Goal: Task Accomplishment & Management: Use online tool/utility

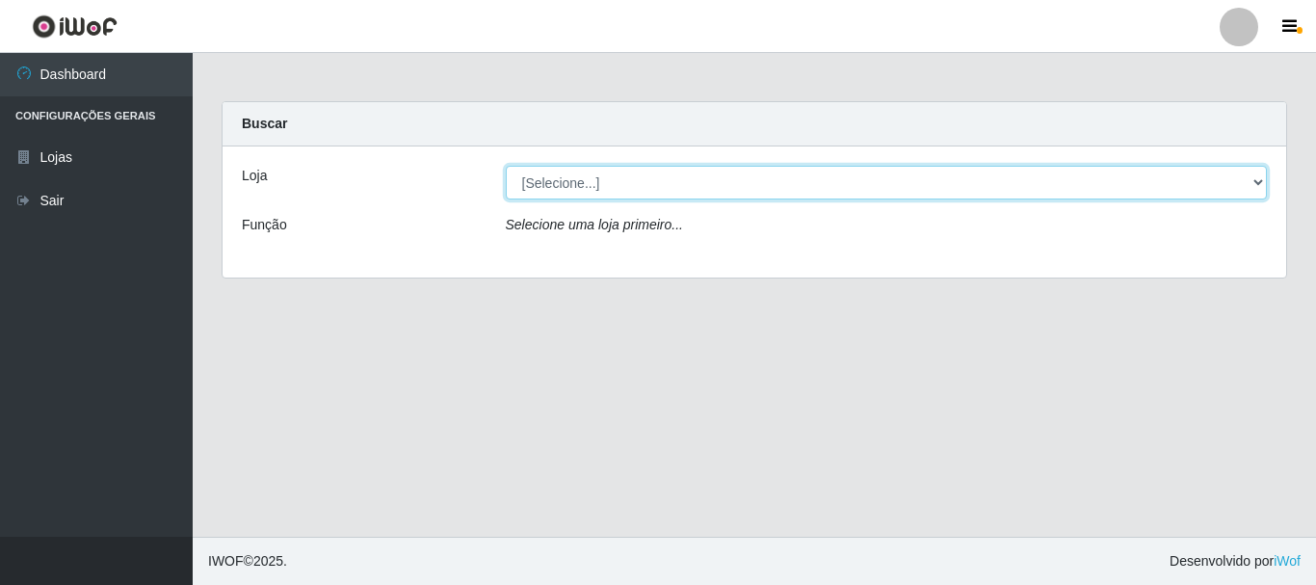
click at [558, 188] on select "[Selecione...] [GEOGRAPHIC_DATA] [GEOGRAPHIC_DATA]" at bounding box center [887, 183] width 762 height 34
select select "64"
click at [506, 166] on select "[Selecione...] [GEOGRAPHIC_DATA] [GEOGRAPHIC_DATA]" at bounding box center [887, 183] width 762 height 34
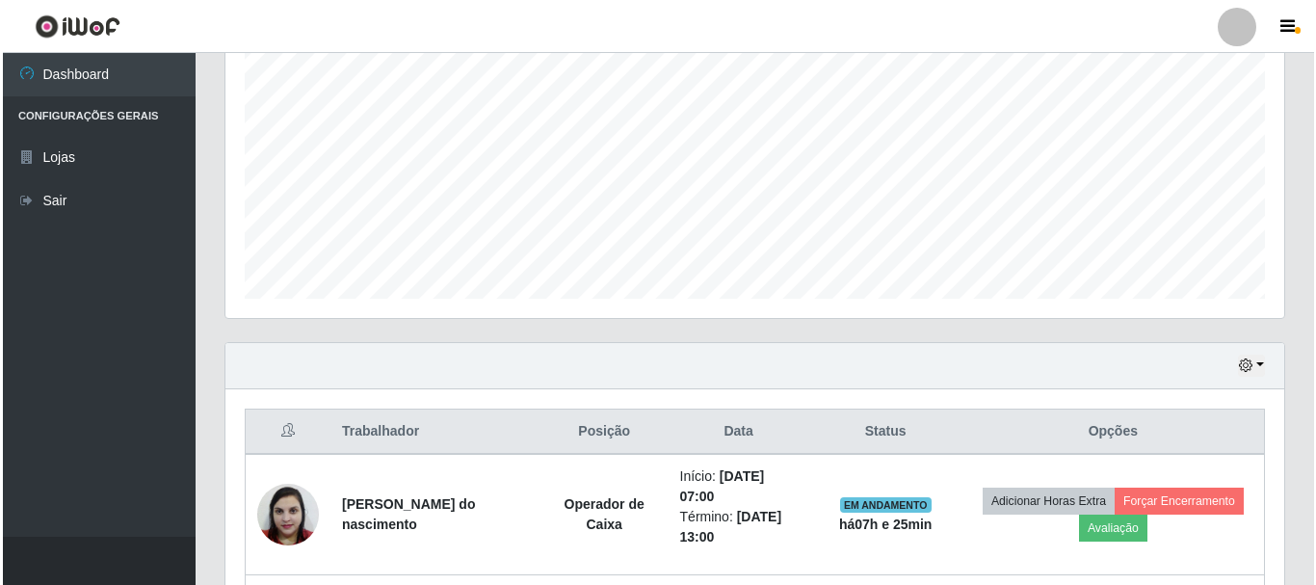
scroll to position [578, 0]
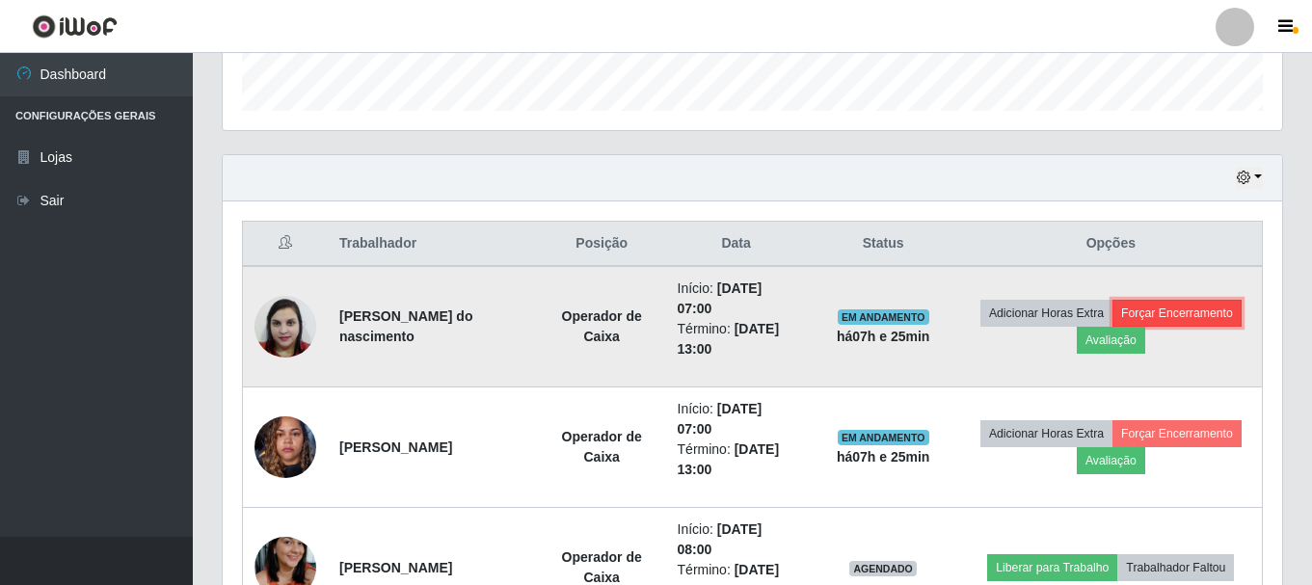
click at [1112, 327] on button "Forçar Encerramento" at bounding box center [1176, 313] width 129 height 27
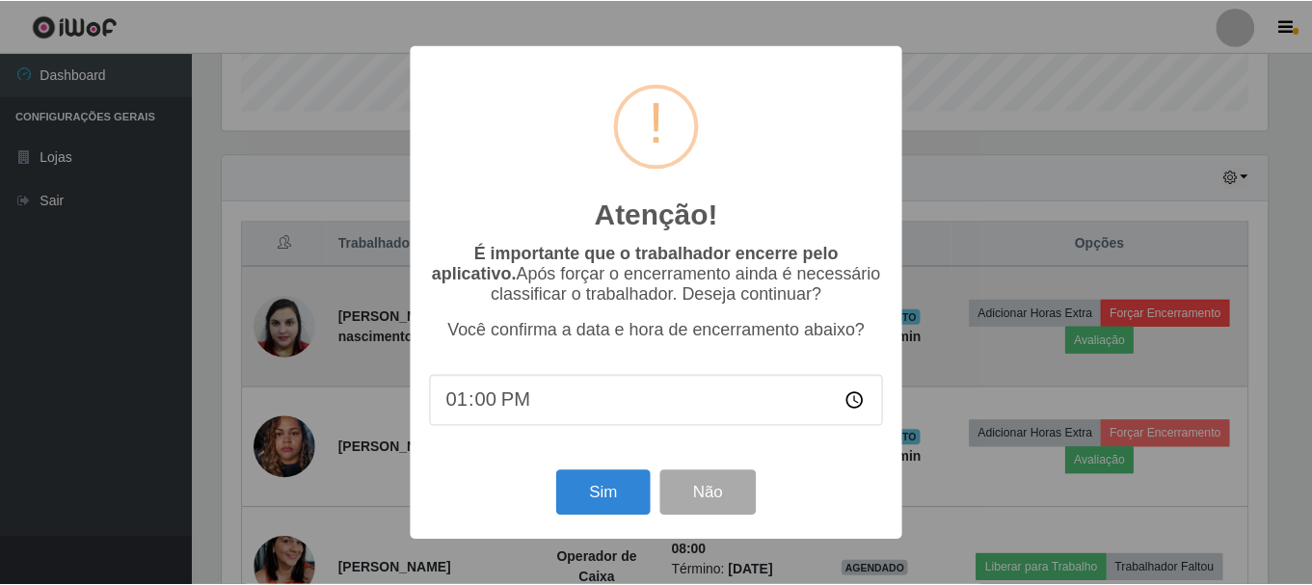
scroll to position [400, 1049]
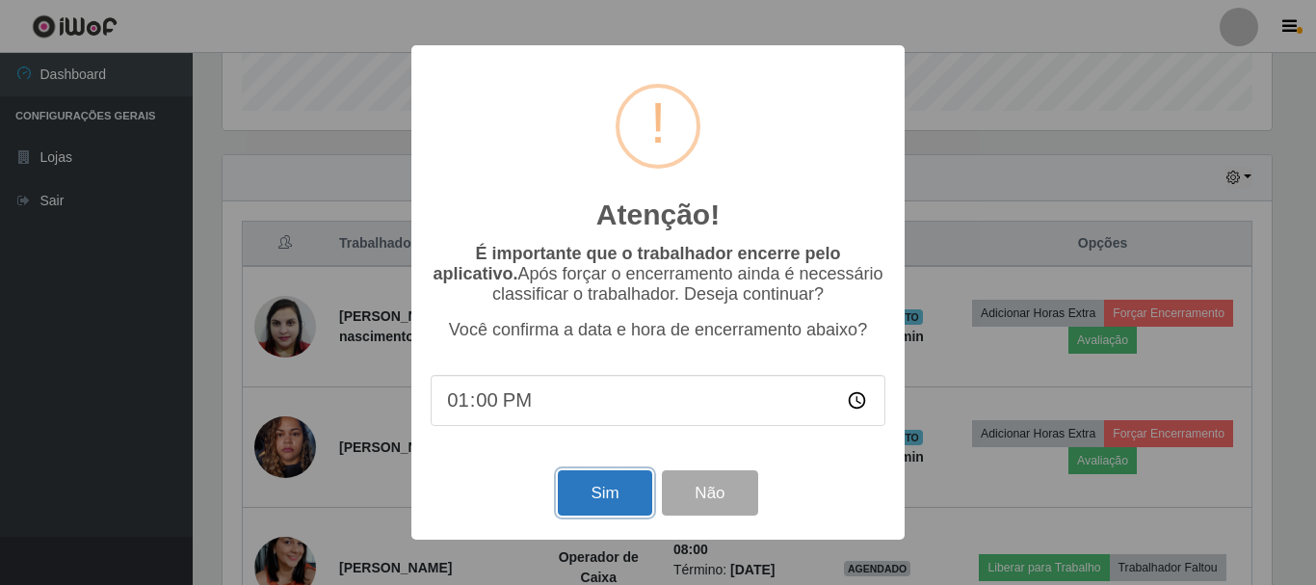
click at [613, 504] on button "Sim" at bounding box center [604, 492] width 93 height 45
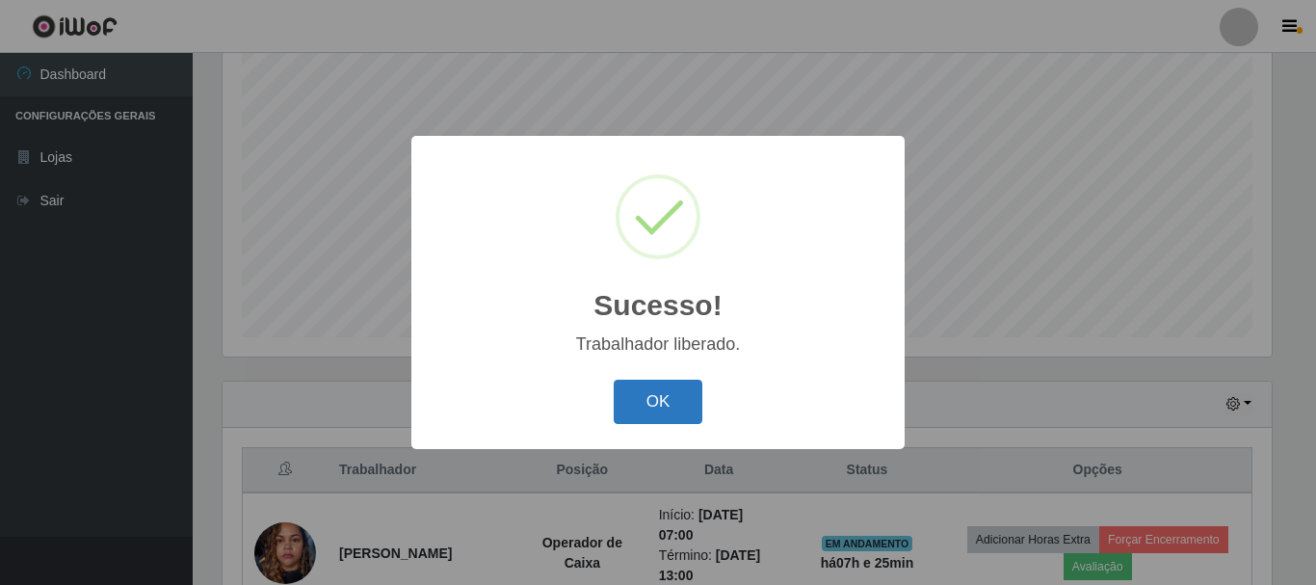
click at [665, 411] on button "OK" at bounding box center [659, 402] width 90 height 45
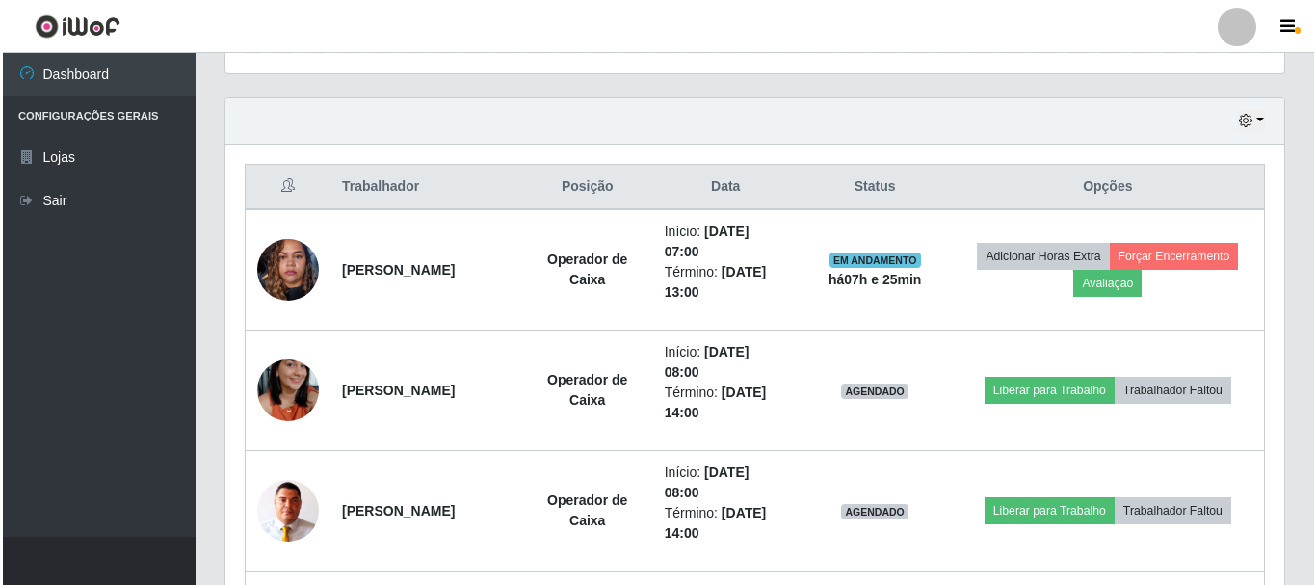
scroll to position [641, 0]
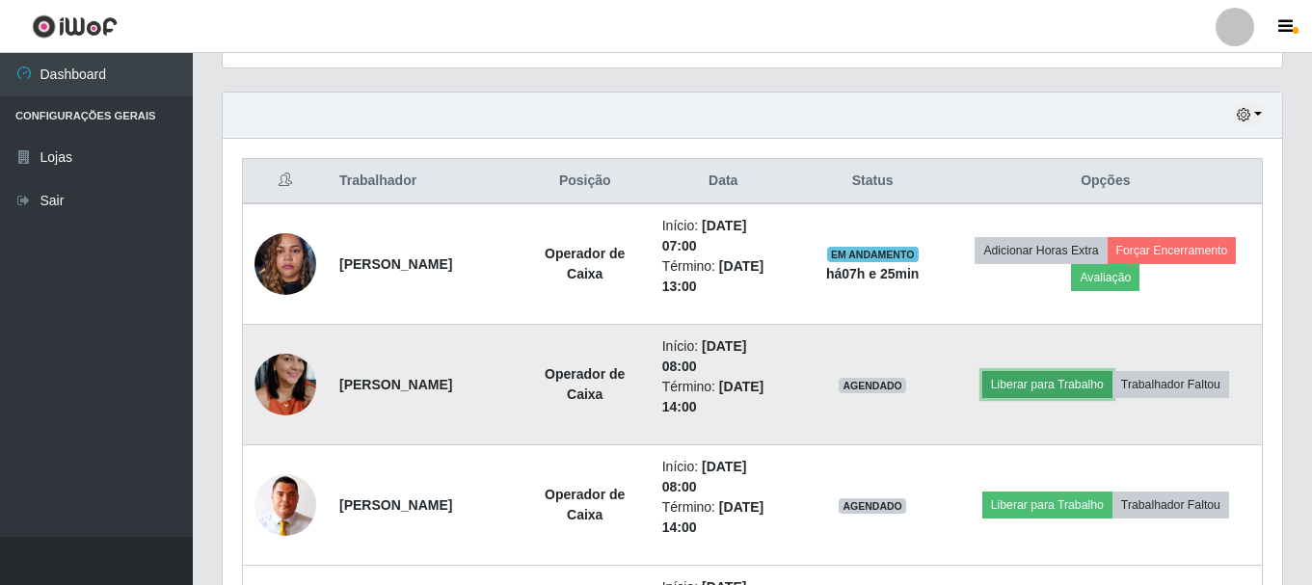
click at [1075, 386] on button "Liberar para Trabalho" at bounding box center [1047, 384] width 130 height 27
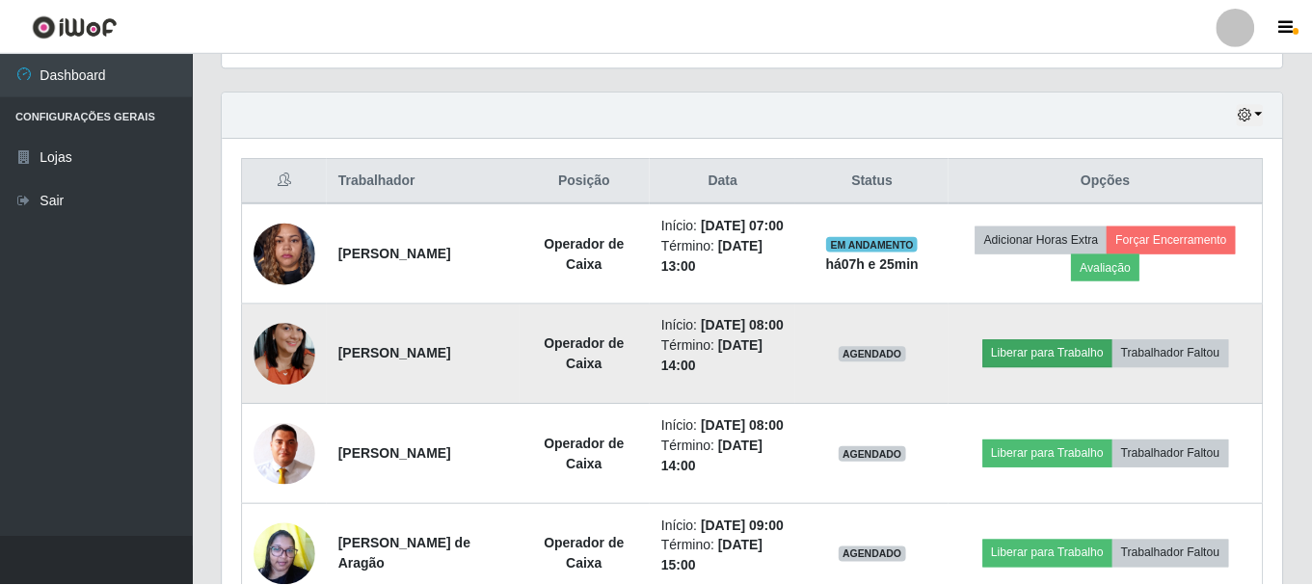
scroll to position [400, 1049]
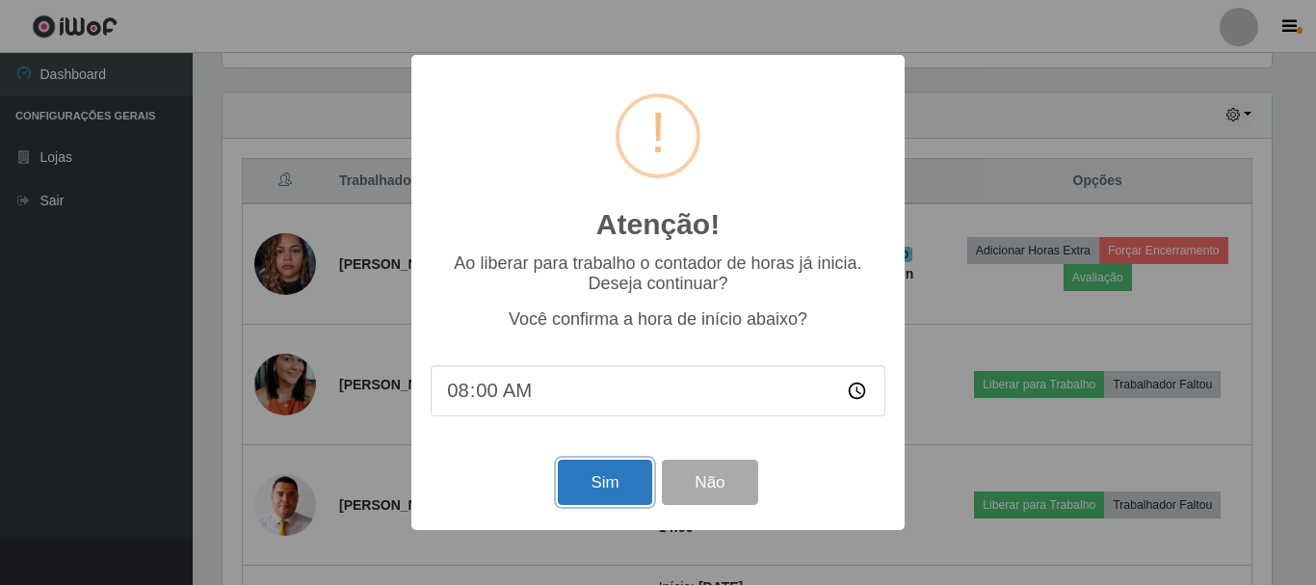
click at [648, 503] on button "Sim" at bounding box center [604, 482] width 93 height 45
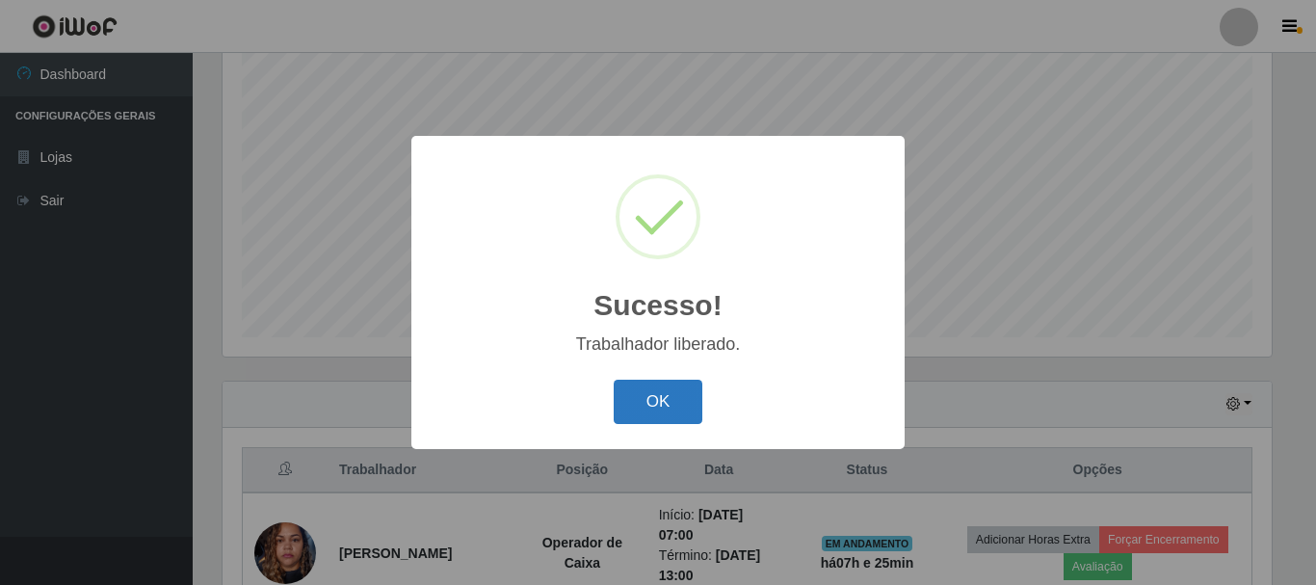
click at [653, 415] on button "OK" at bounding box center [659, 402] width 90 height 45
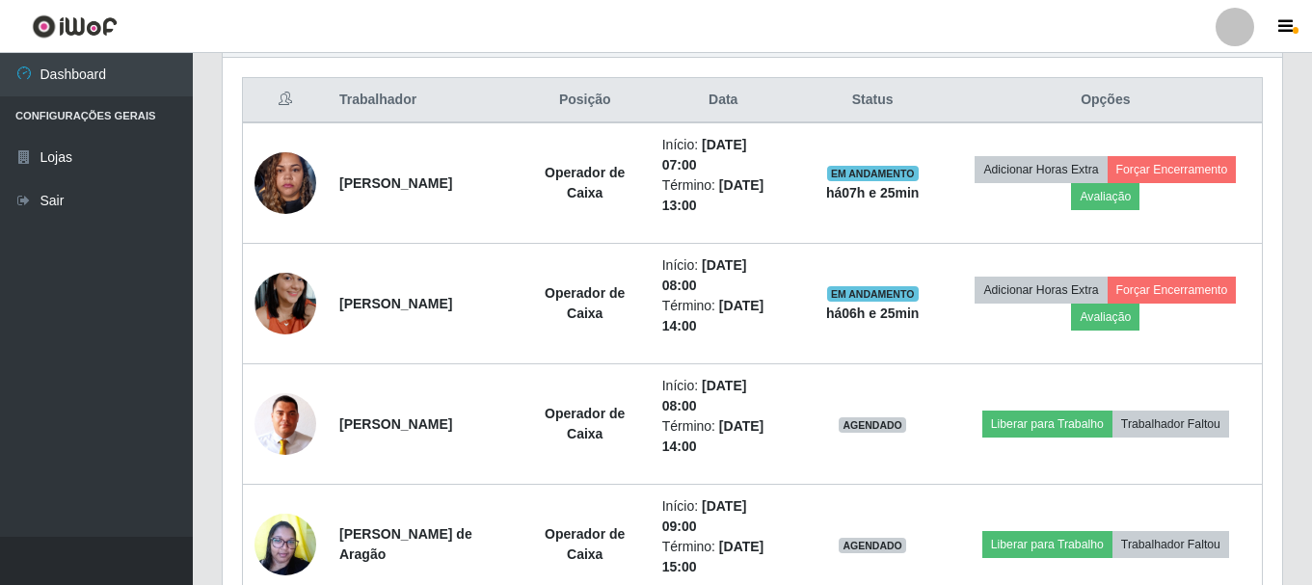
scroll to position [737, 0]
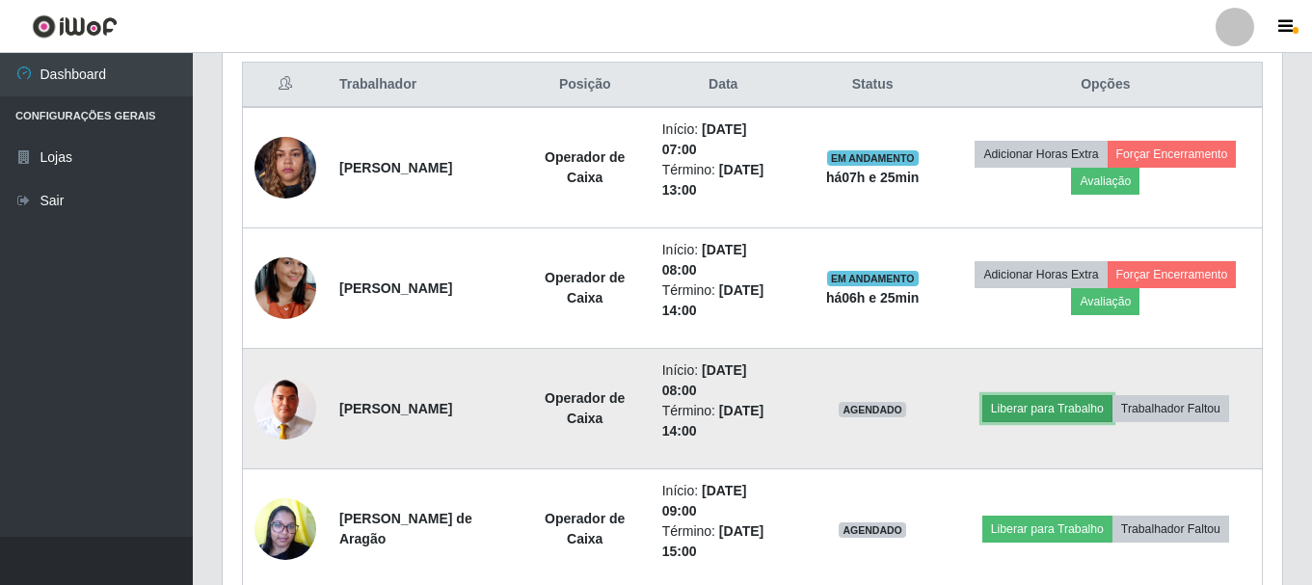
click at [1023, 404] on button "Liberar para Trabalho" at bounding box center [1047, 408] width 130 height 27
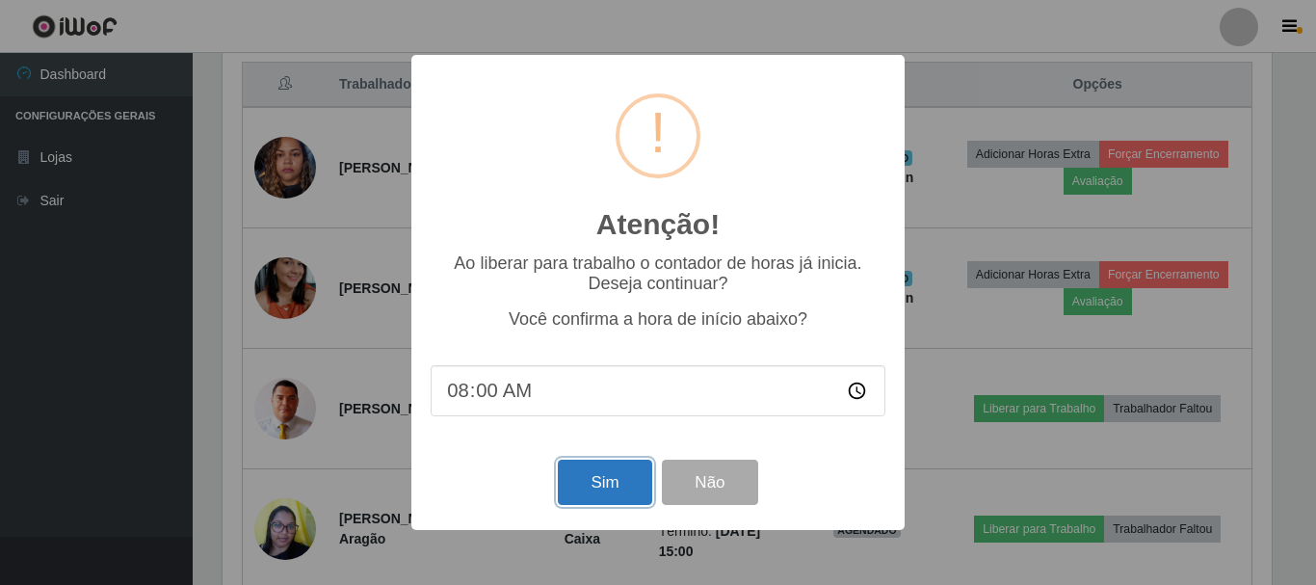
click at [581, 482] on button "Sim" at bounding box center [604, 482] width 93 height 45
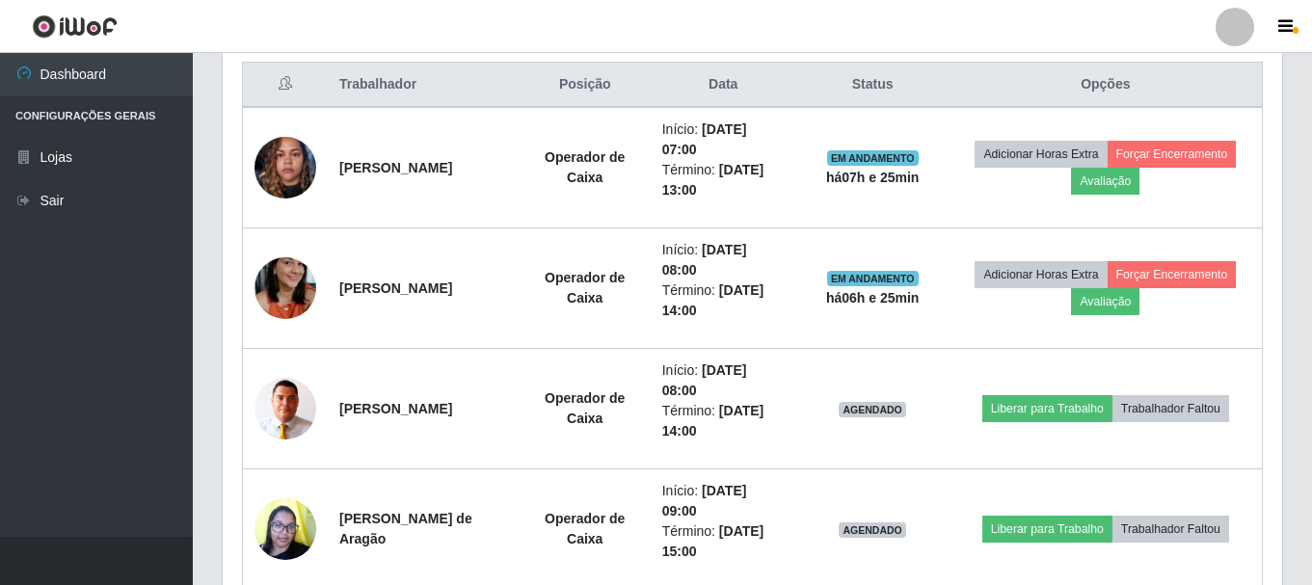
scroll to position [0, 0]
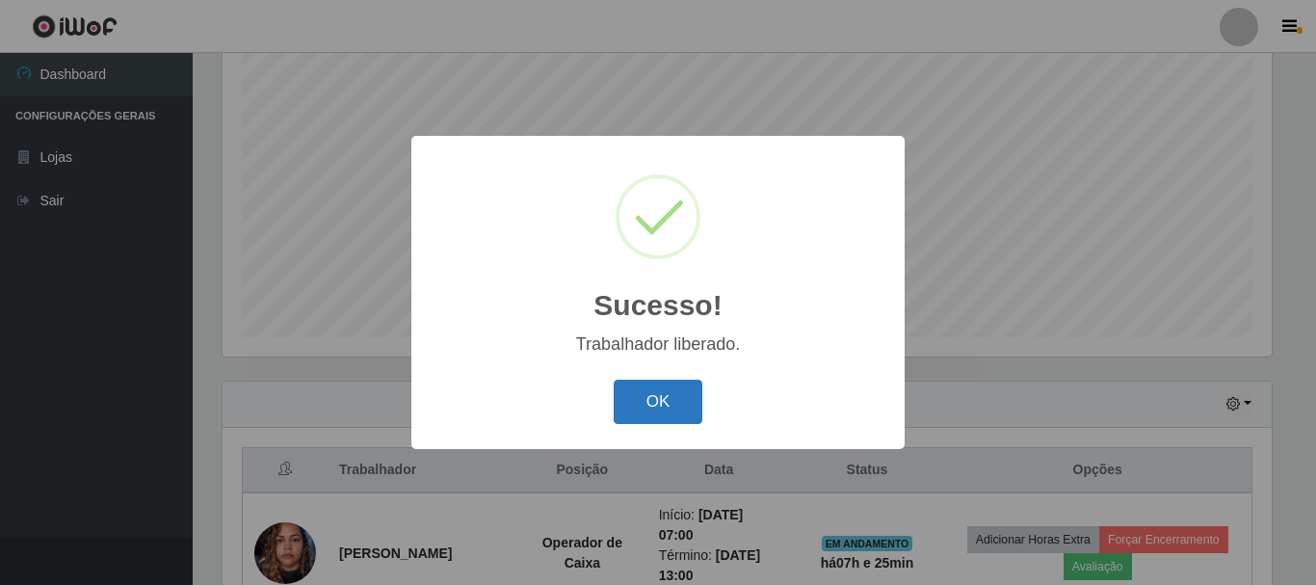
click at [632, 410] on button "OK" at bounding box center [659, 402] width 90 height 45
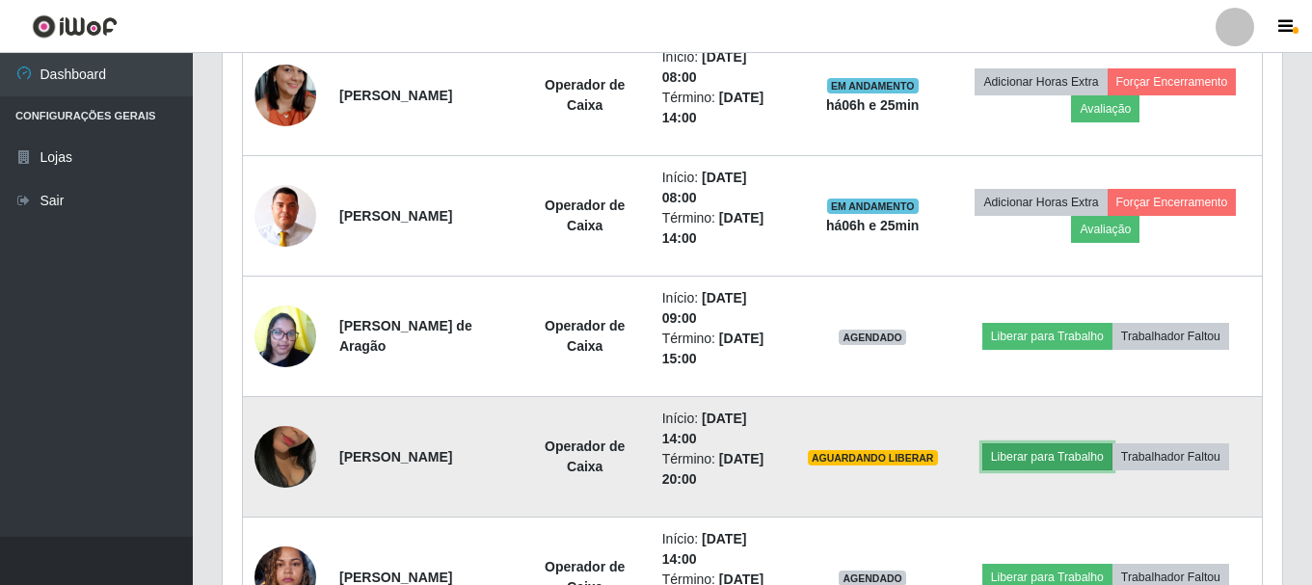
click at [1073, 460] on button "Liberar para Trabalho" at bounding box center [1047, 456] width 130 height 27
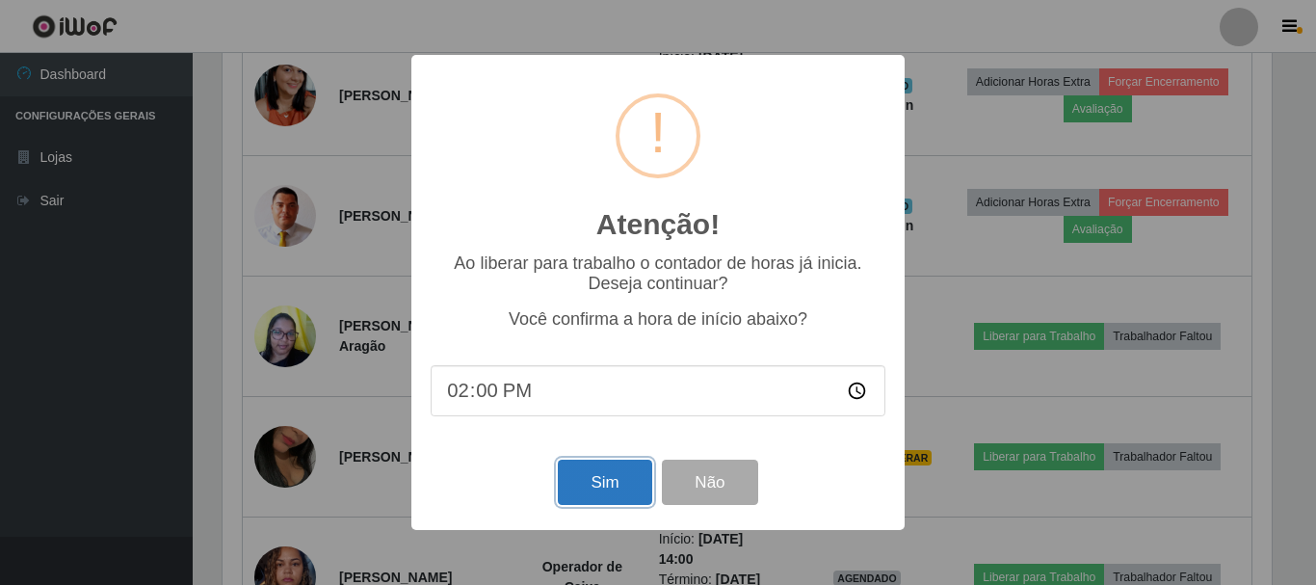
click at [627, 481] on button "Sim" at bounding box center [604, 482] width 93 height 45
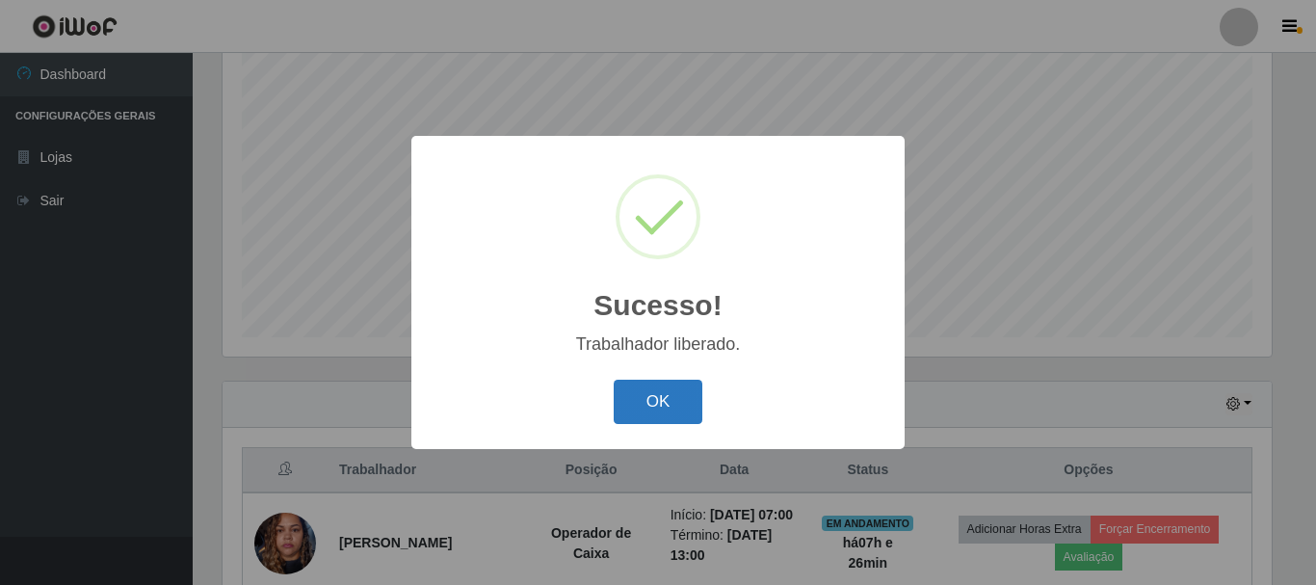
click at [663, 401] on button "OK" at bounding box center [659, 402] width 90 height 45
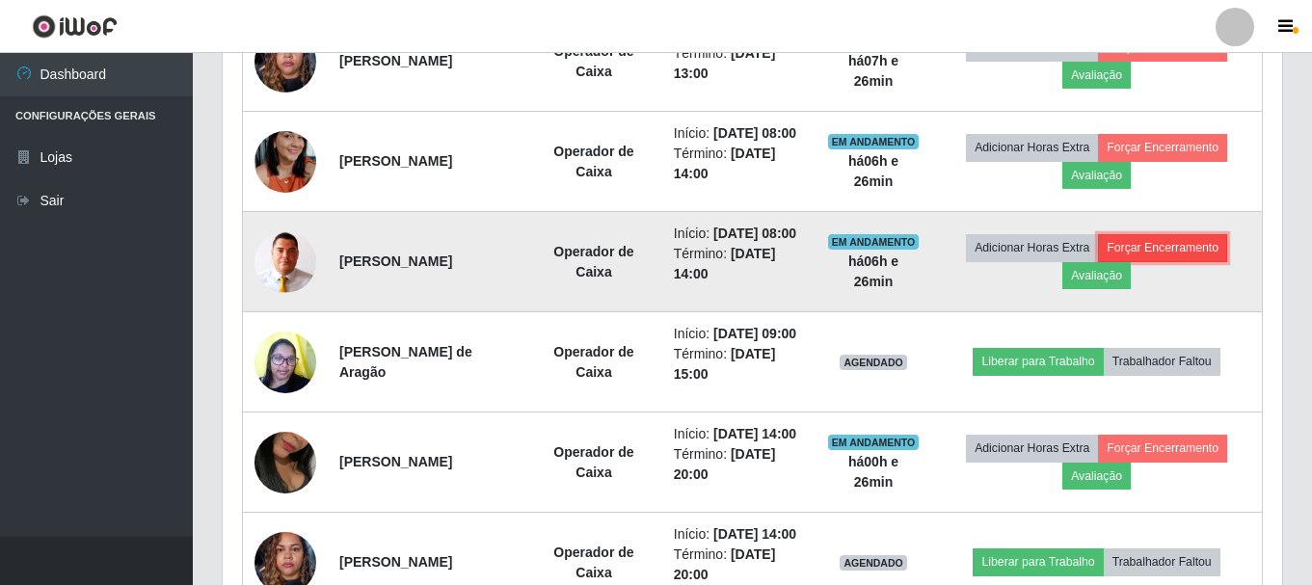
click at [1171, 261] on button "Forçar Encerramento" at bounding box center [1162, 247] width 129 height 27
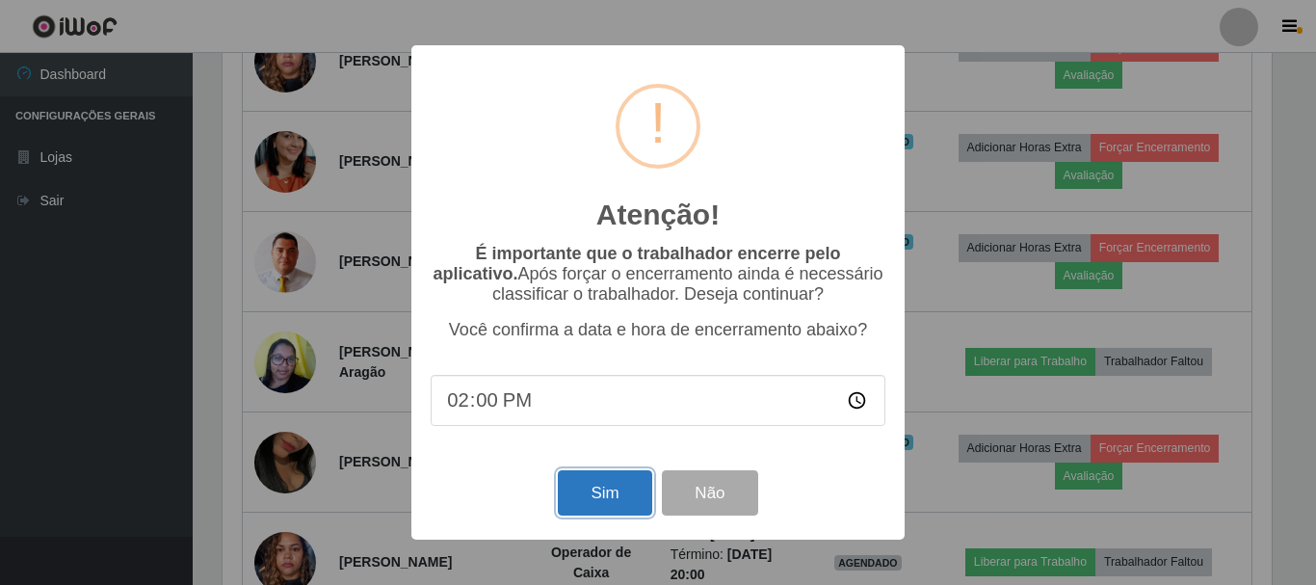
click at [582, 501] on button "Sim" at bounding box center [604, 492] width 93 height 45
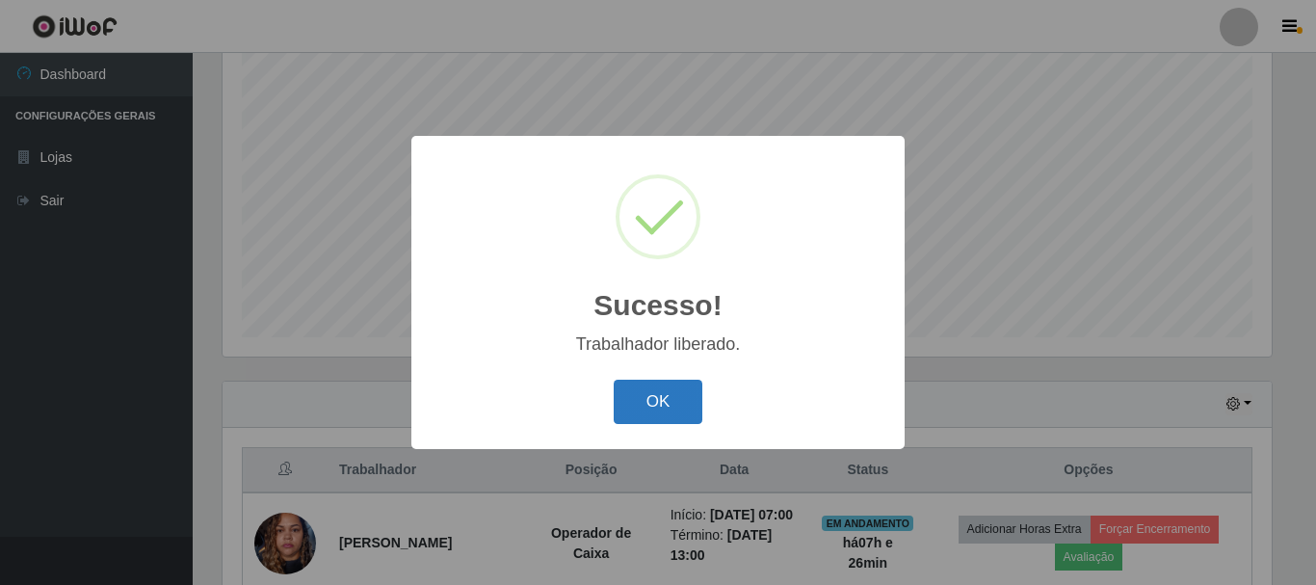
click at [673, 398] on button "OK" at bounding box center [659, 402] width 90 height 45
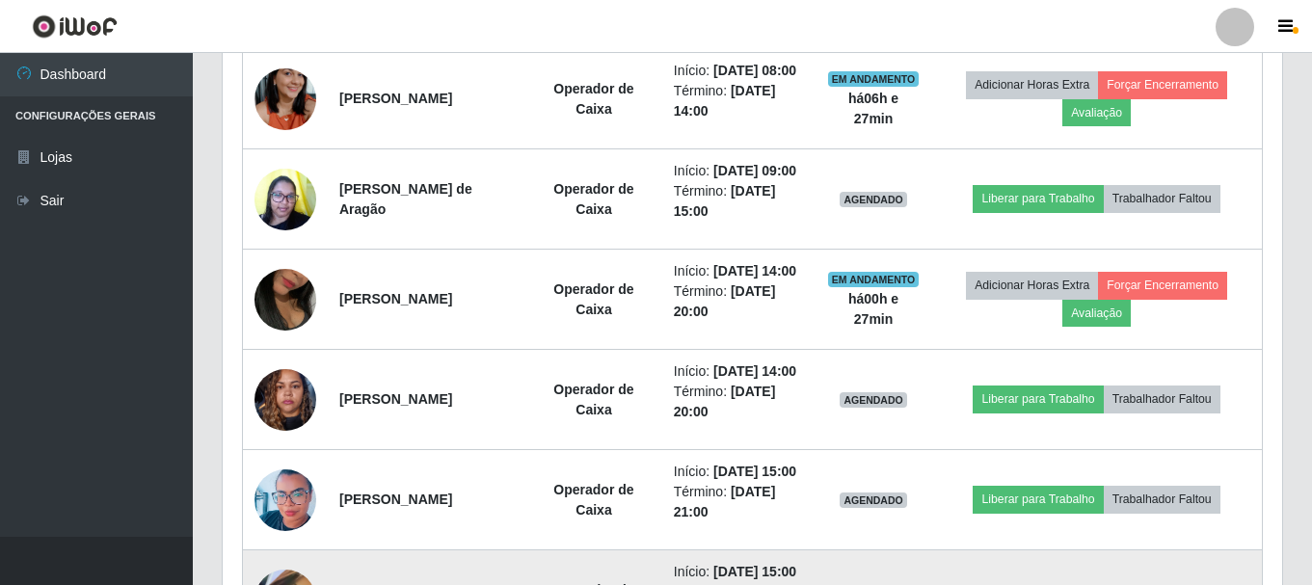
scroll to position [1026, 0]
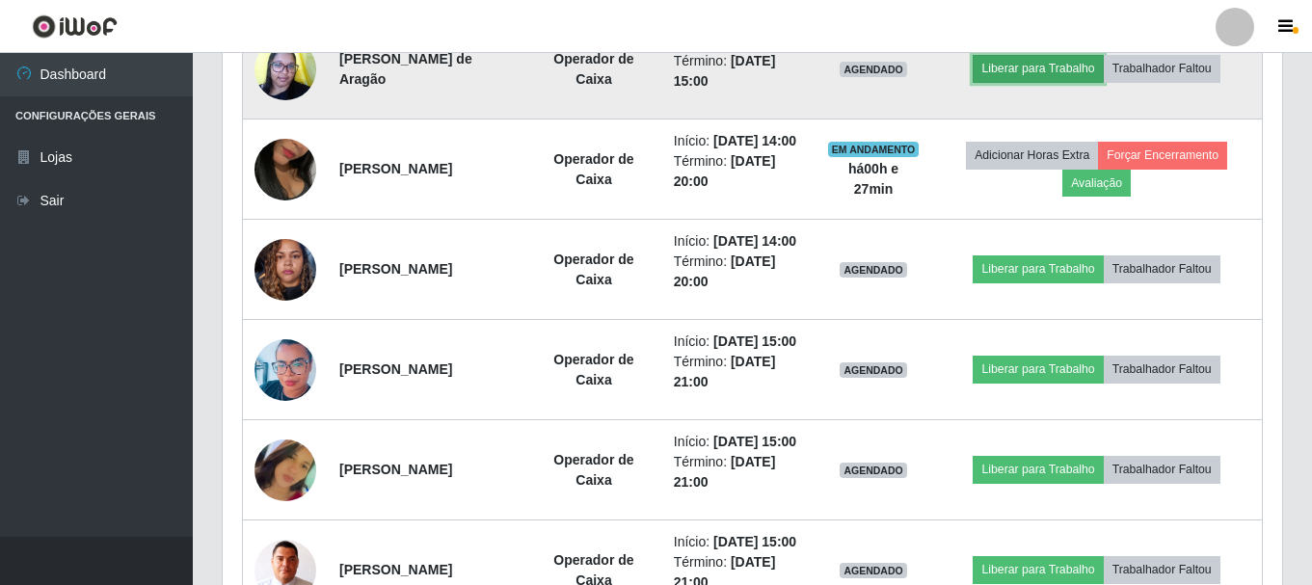
click at [1045, 82] on button "Liberar para Trabalho" at bounding box center [1037, 68] width 130 height 27
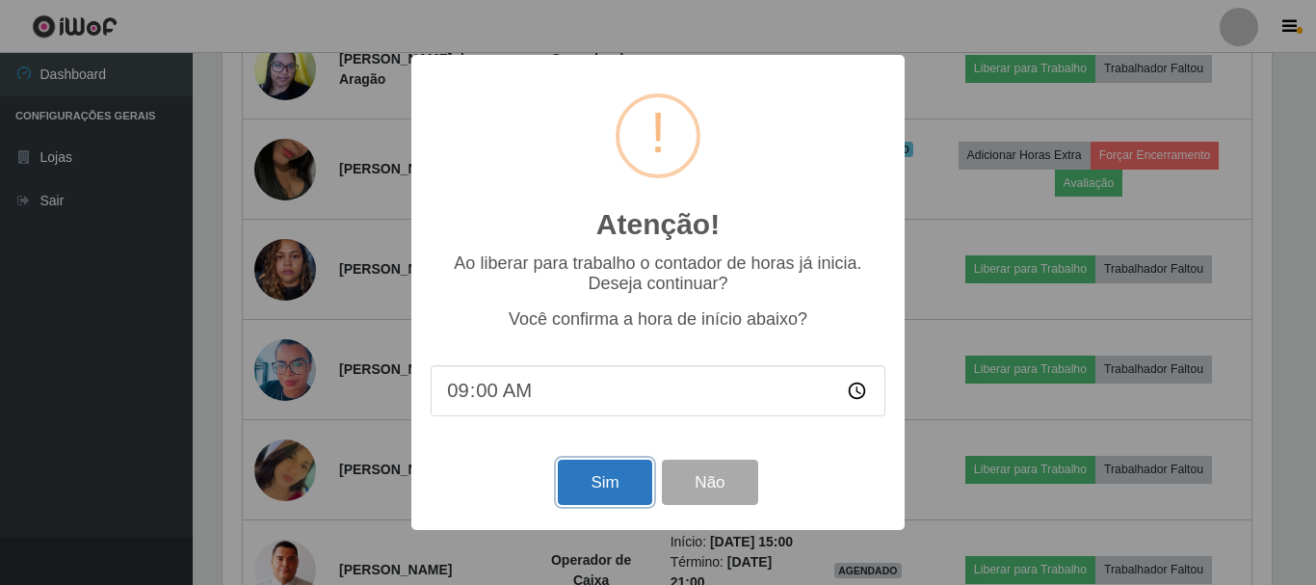
click at [624, 497] on button "Sim" at bounding box center [604, 482] width 93 height 45
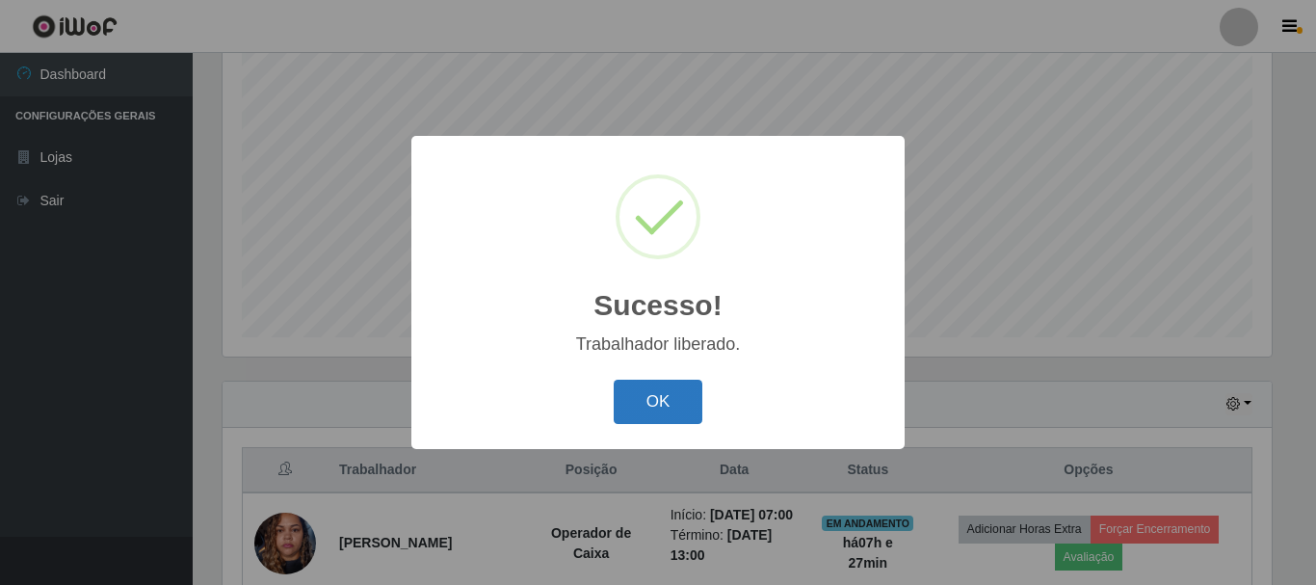
click at [653, 409] on button "OK" at bounding box center [659, 402] width 90 height 45
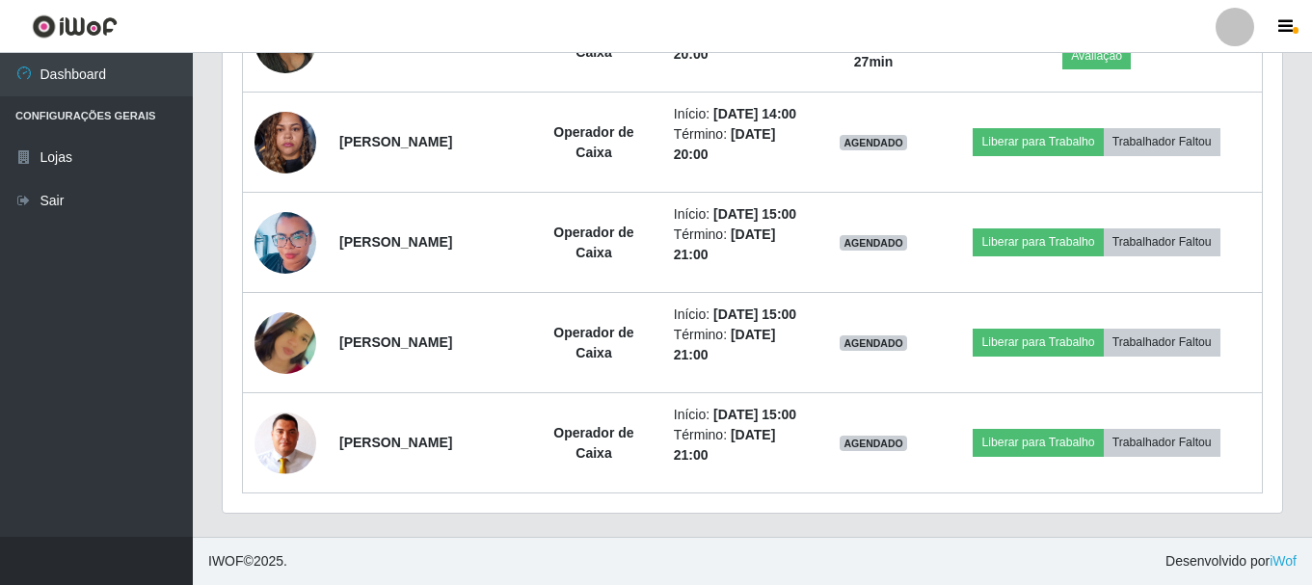
scroll to position [1315, 0]
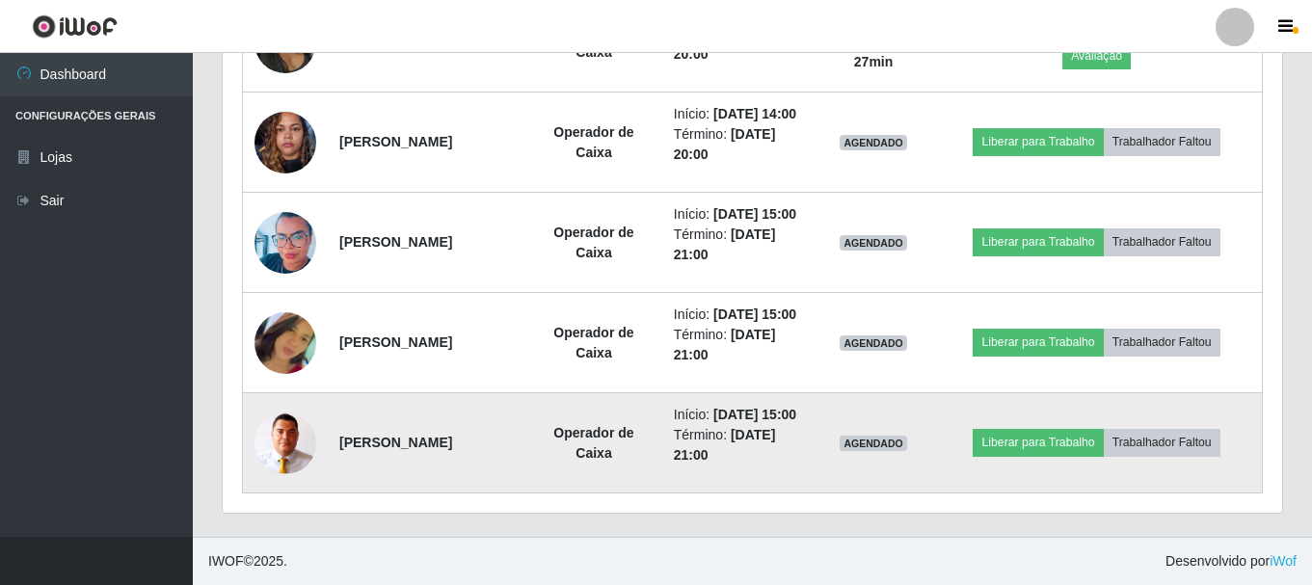
drag, startPoint x: 334, startPoint y: 433, endPoint x: 480, endPoint y: 460, distance: 148.0
click at [480, 460] on td "[PERSON_NAME]" at bounding box center [427, 443] width 198 height 100
copy strong "[PERSON_NAME]"
